Goal: Ask a question: Ask a question

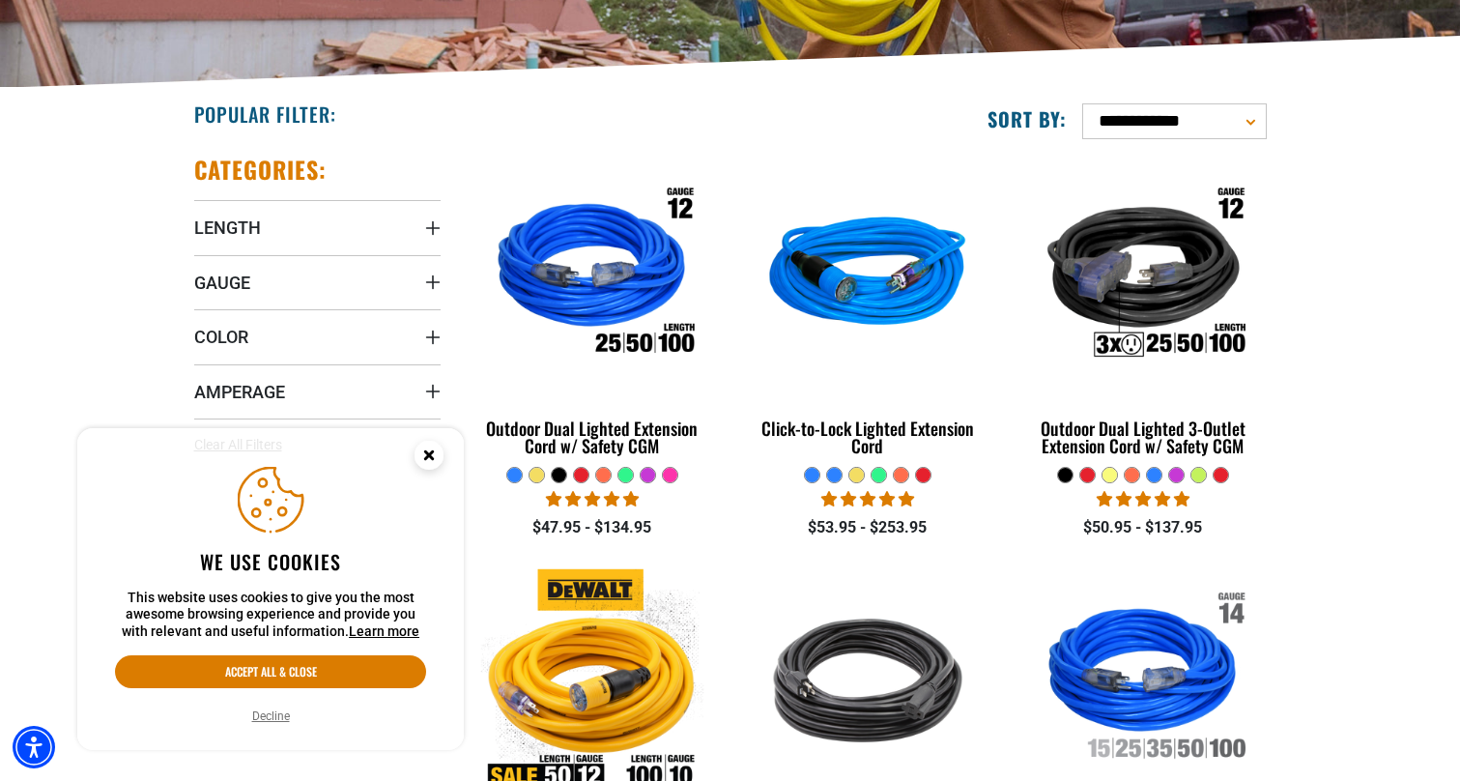
scroll to position [419, 0]
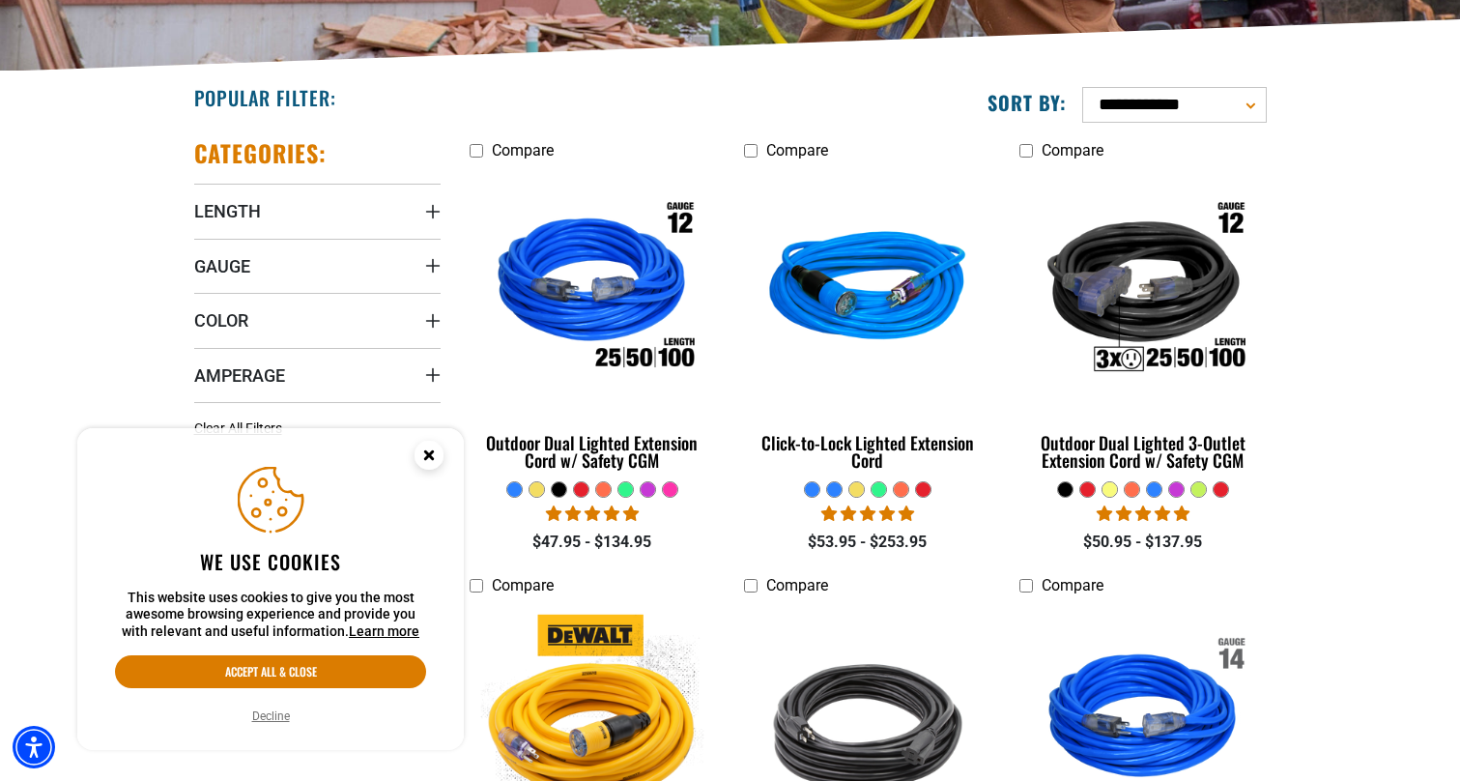
click at [429, 447] on circle "Cookie Consent" at bounding box center [429, 455] width 29 height 29
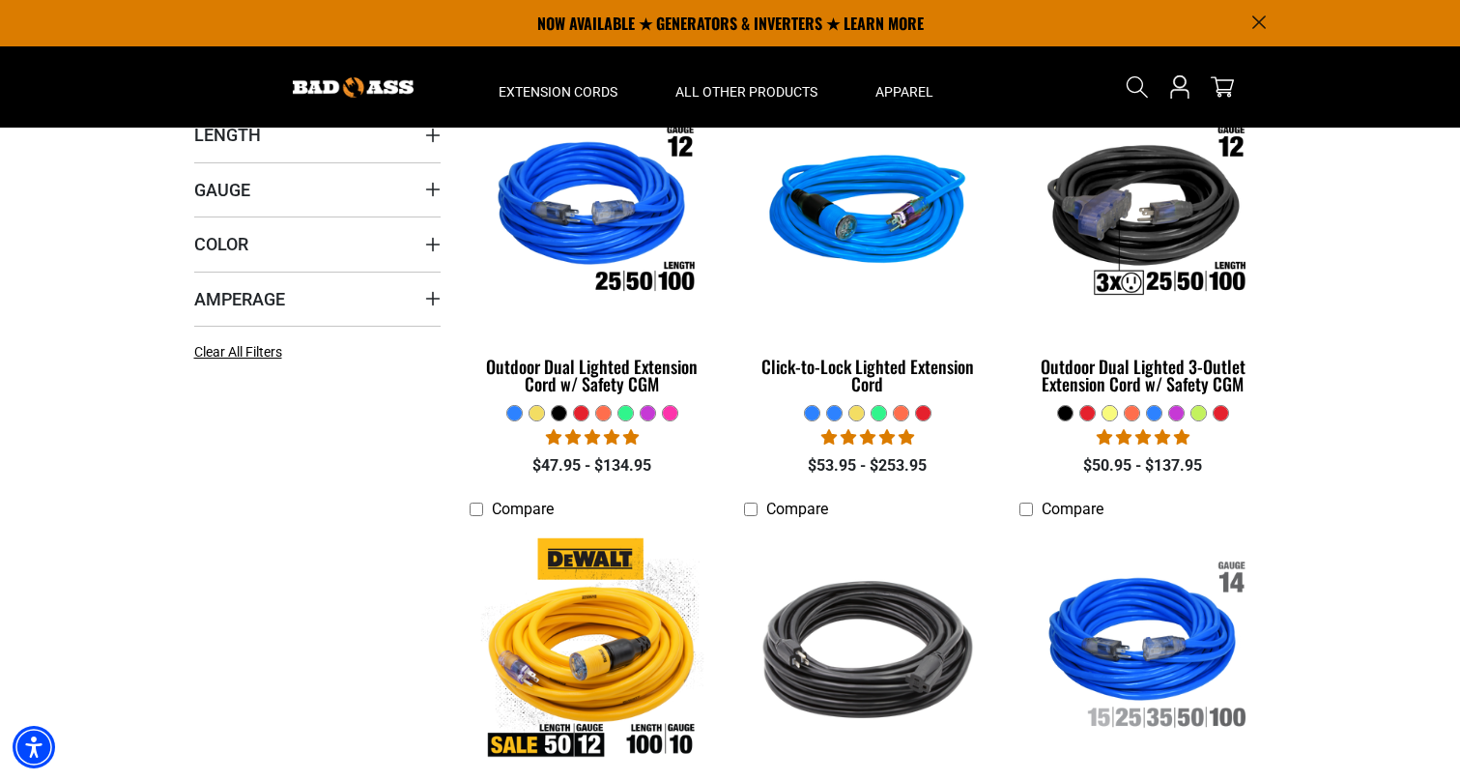
scroll to position [439, 0]
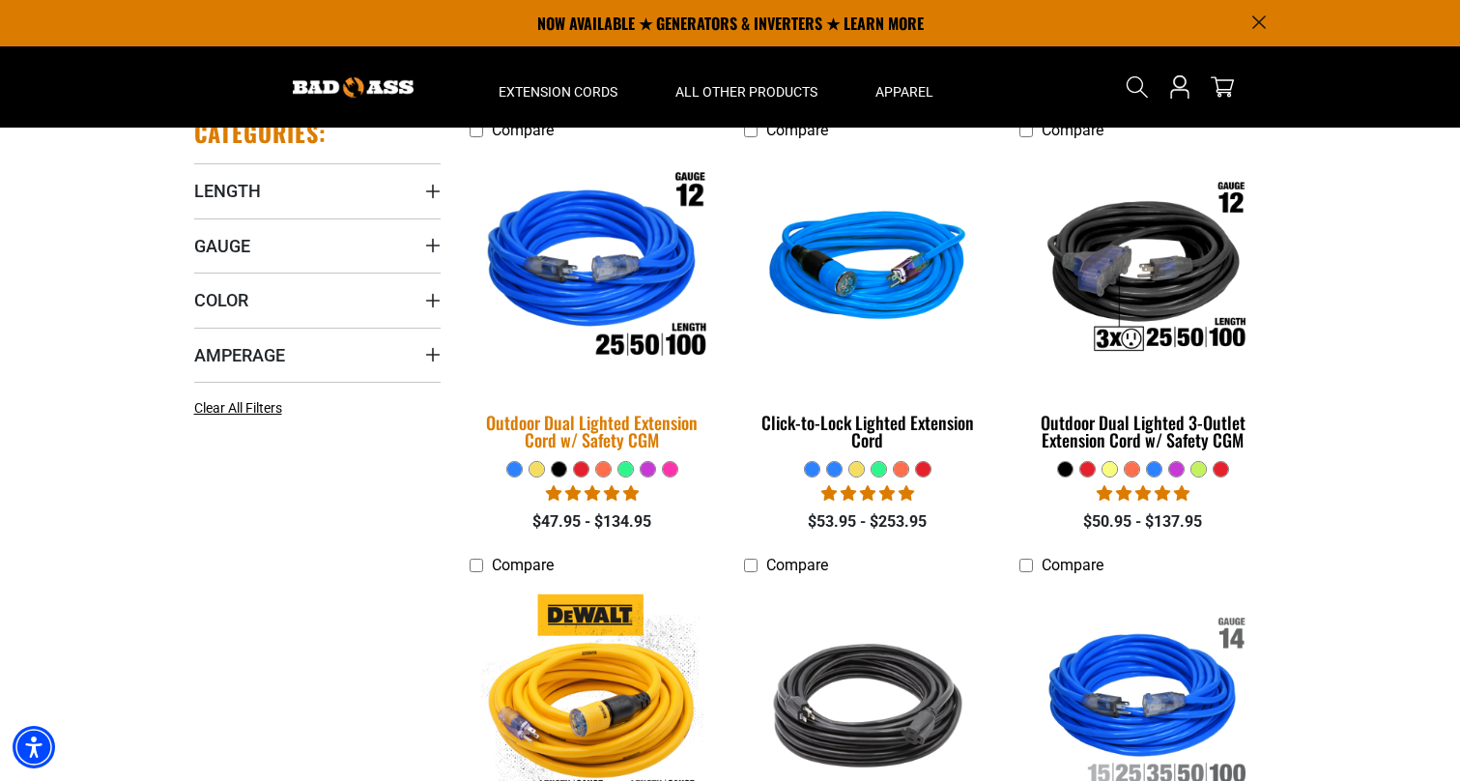
click at [581, 428] on div "Outdoor Dual Lighted Extension Cord w/ Safety CGM" at bounding box center [593, 431] width 246 height 35
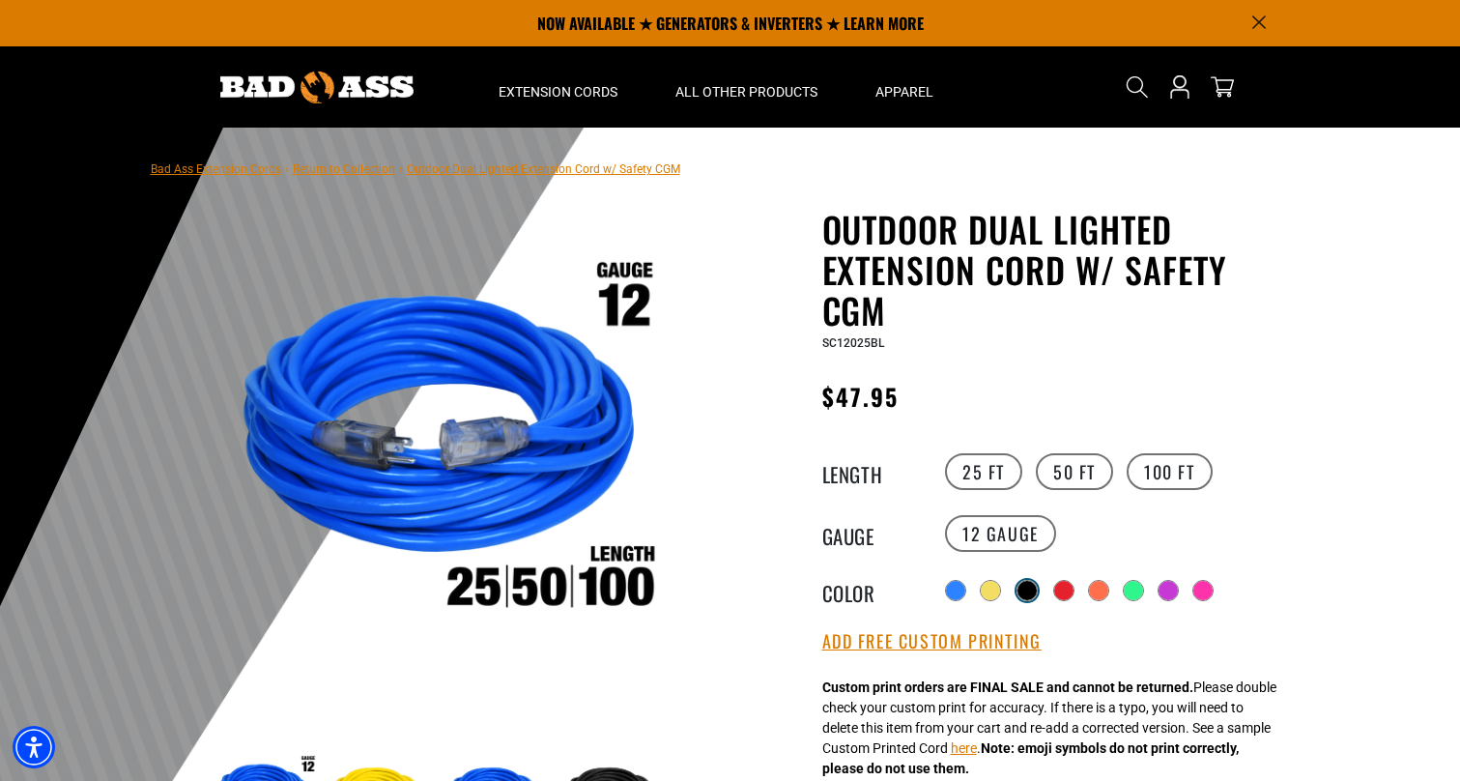
click at [1029, 581] on div at bounding box center [1027, 590] width 19 height 19
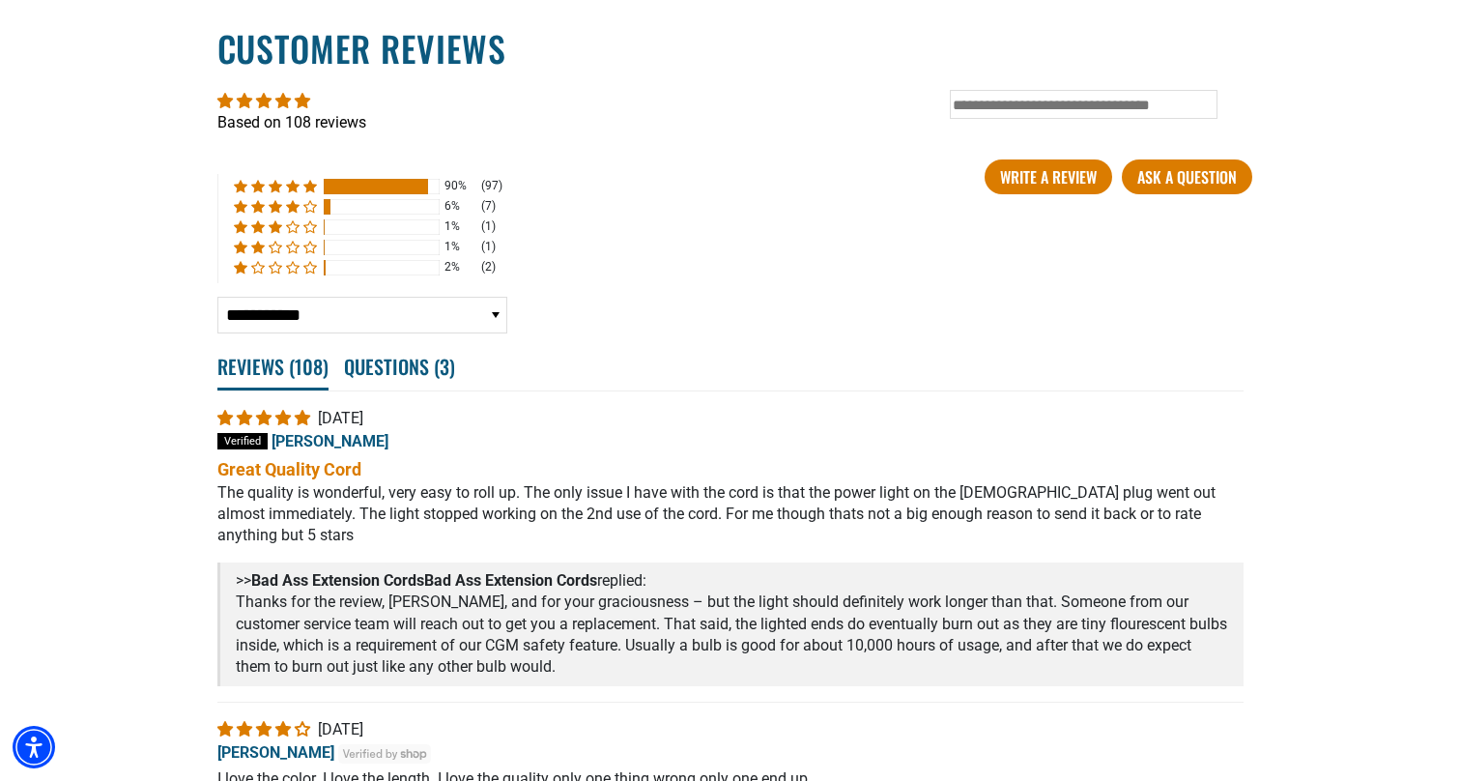
scroll to position [3400, 0]
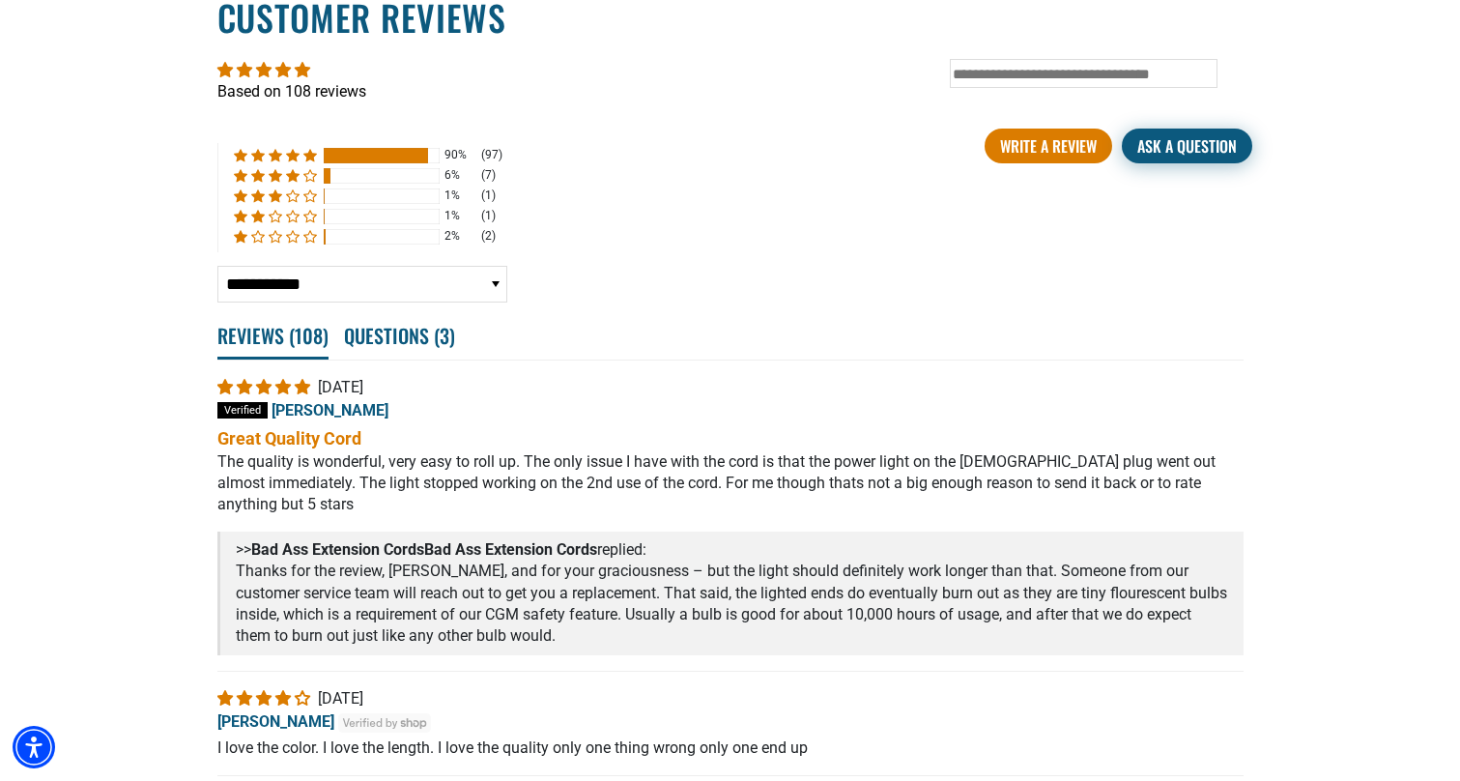
click at [1227, 163] on link "Ask a question" at bounding box center [1187, 146] width 130 height 35
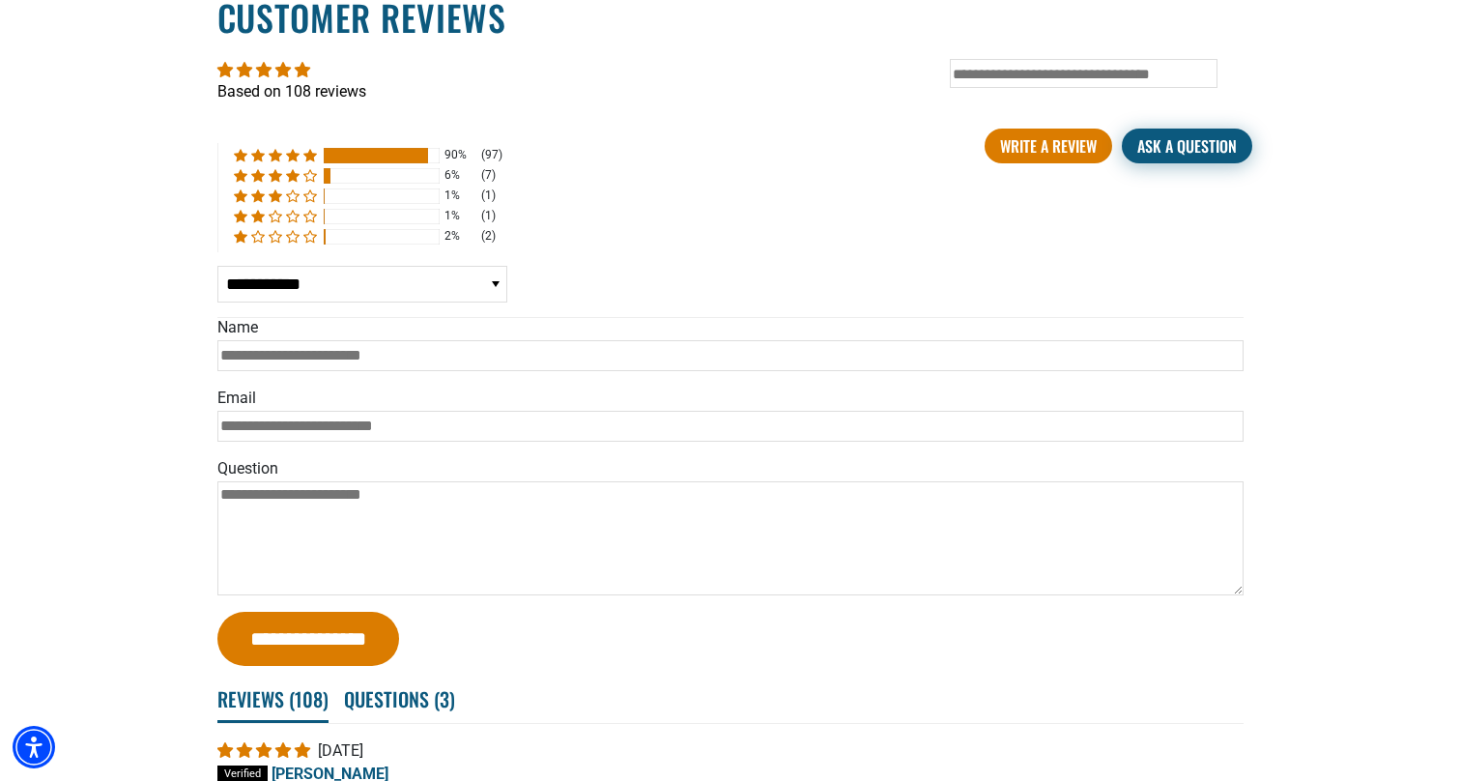
scroll to position [0, 0]
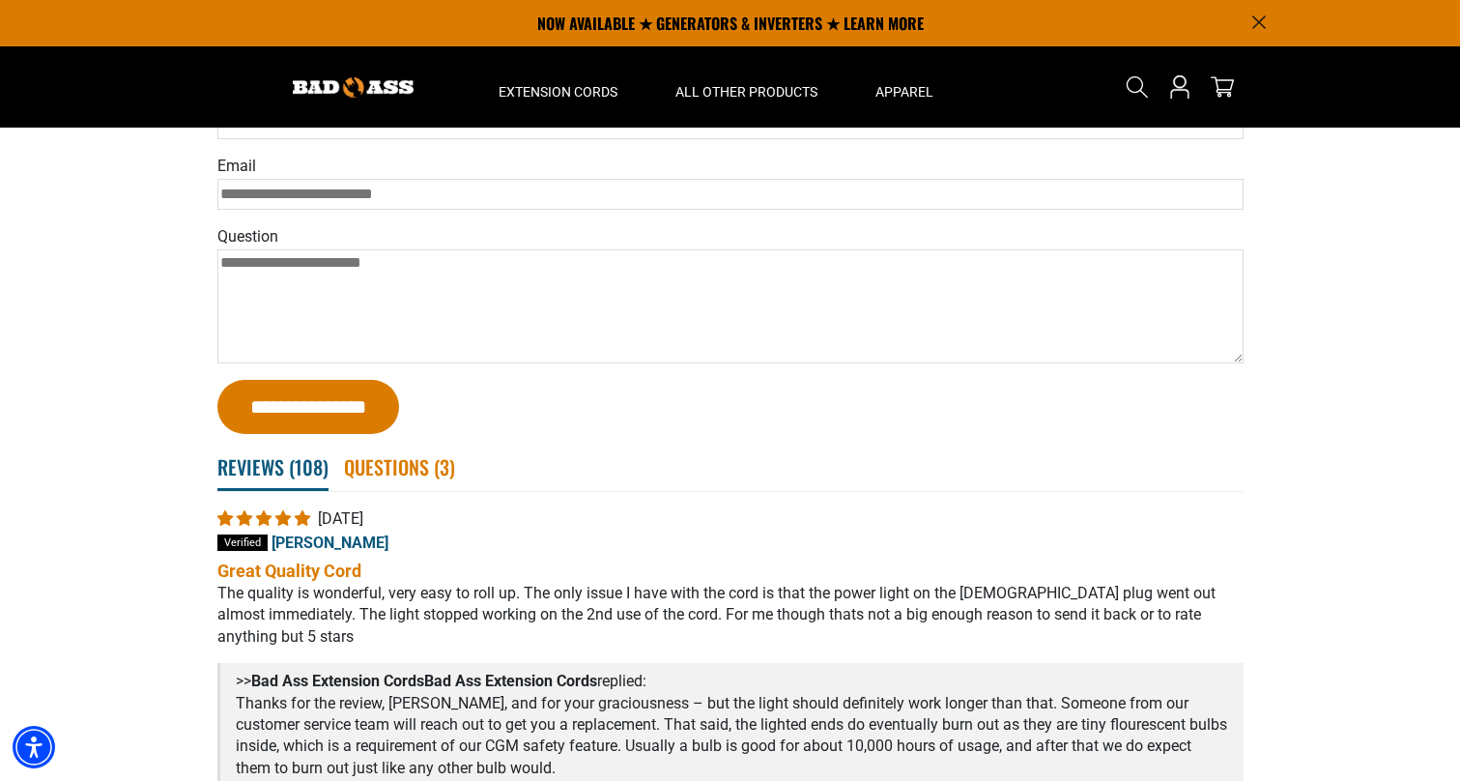
click at [393, 488] on span "Questions ( 3 )" at bounding box center [399, 467] width 111 height 43
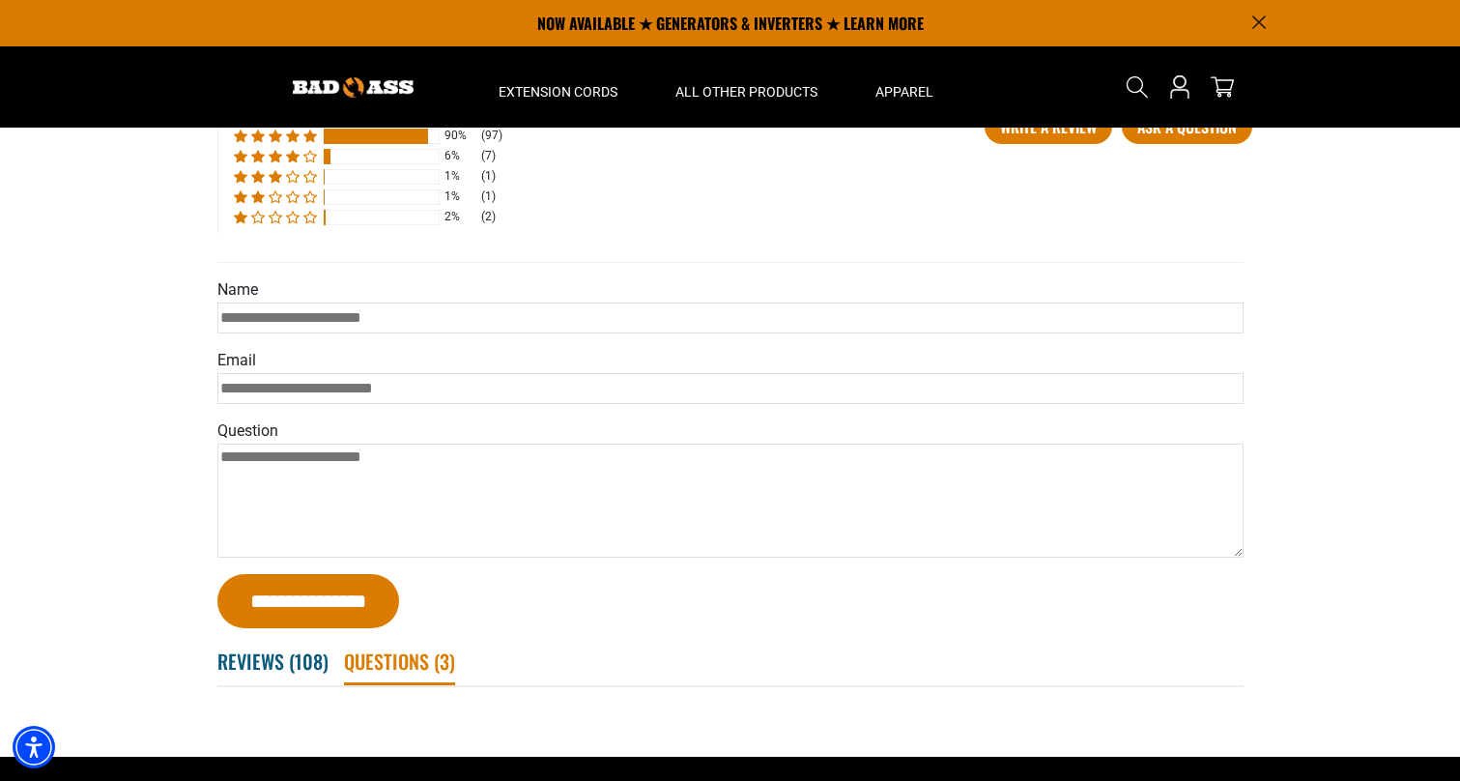
scroll to position [3393, 0]
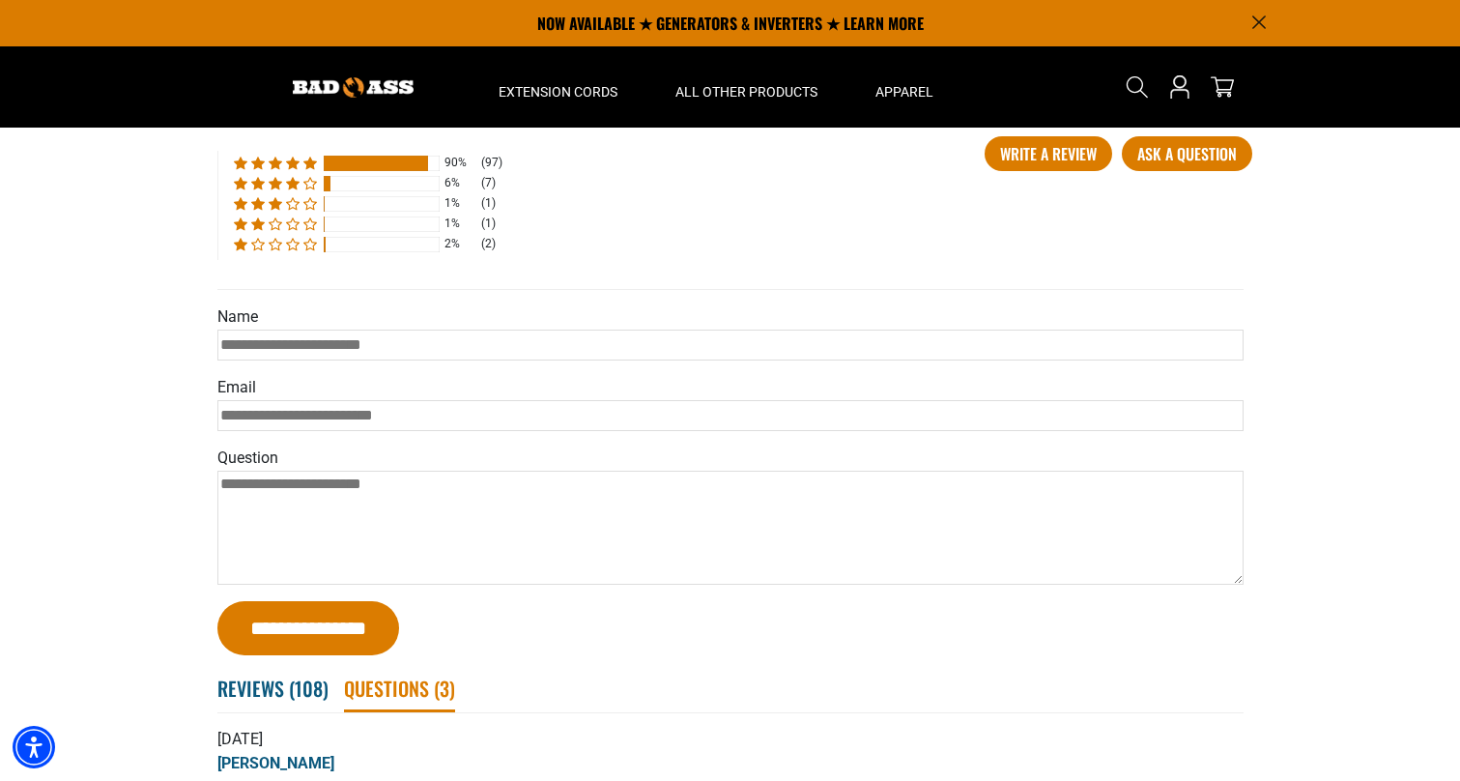
click at [376, 710] on span "Questions ( 3 )" at bounding box center [399, 689] width 111 height 45
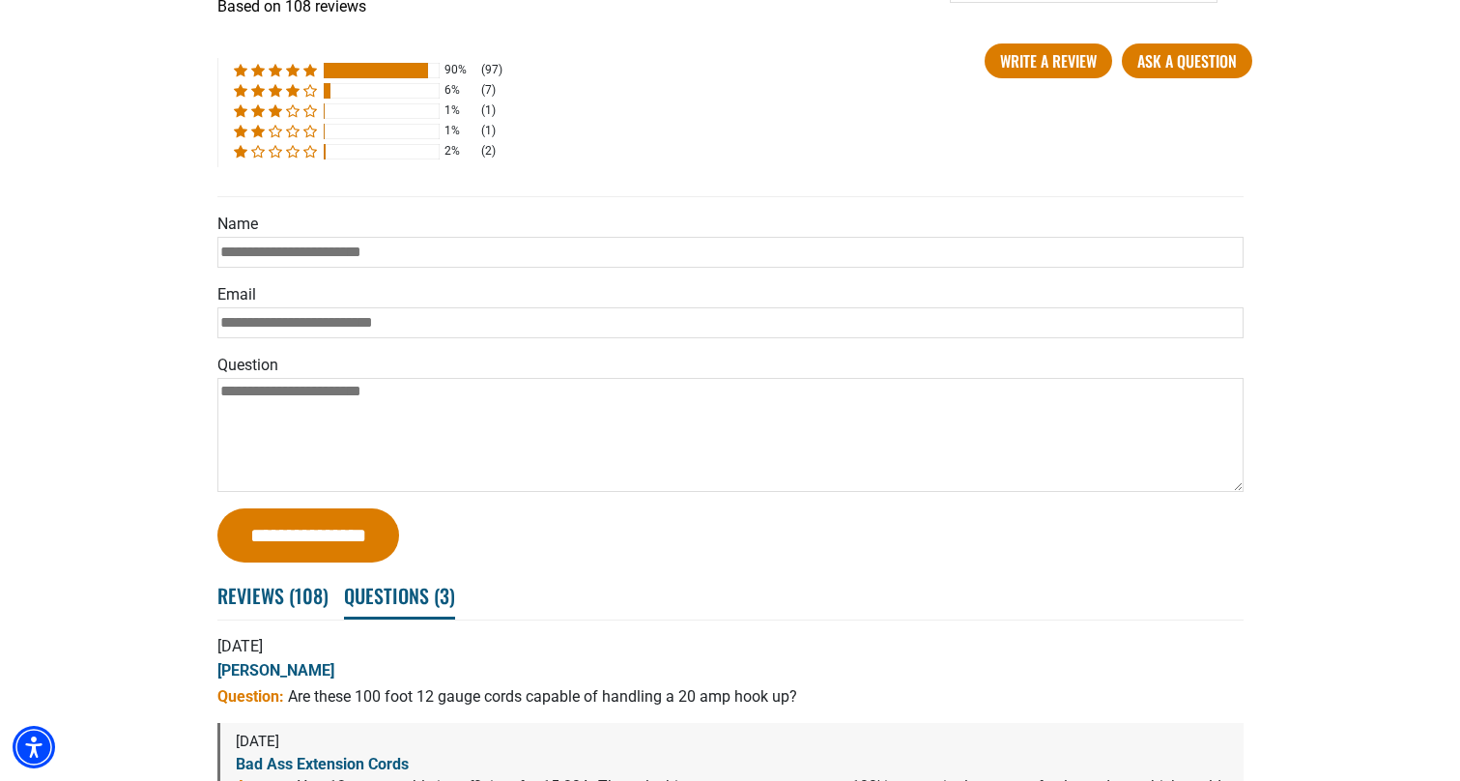
scroll to position [3511, 0]
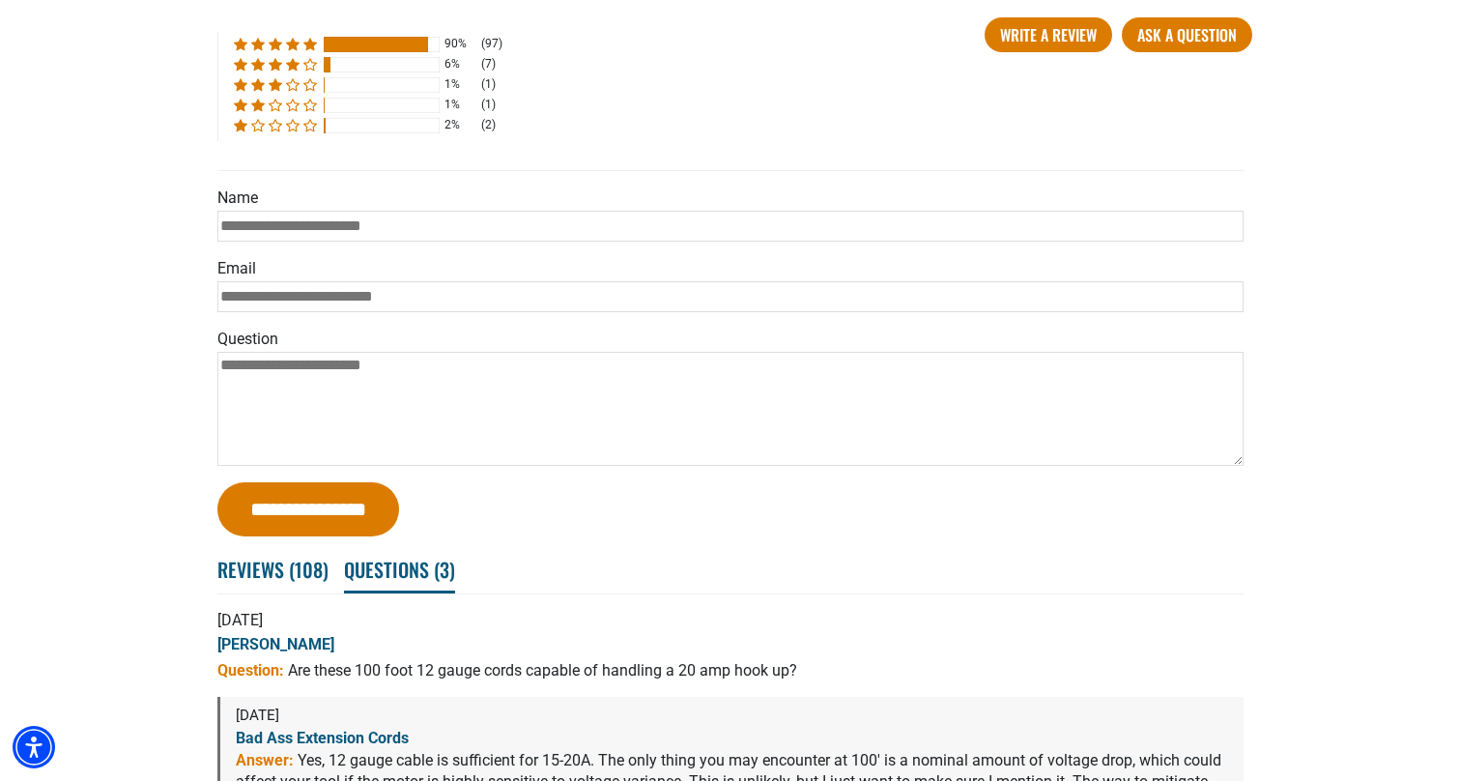
click at [252, 242] on input "Name" at bounding box center [730, 226] width 1026 height 31
type input "****"
type input "**********"
click at [227, 394] on textarea "Question" at bounding box center [730, 409] width 1026 height 114
type textarea "***"
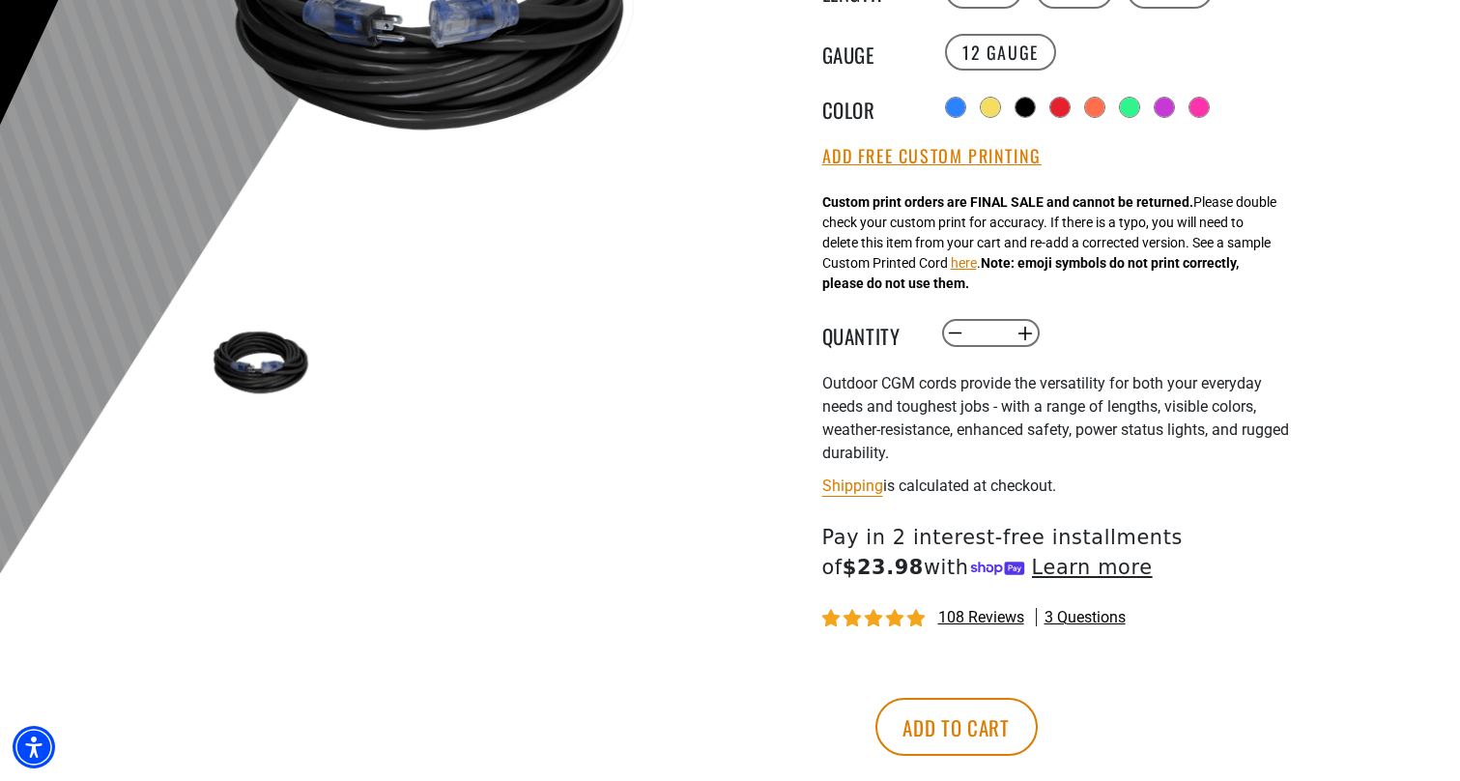
scroll to position [477, 0]
